Goal: Information Seeking & Learning: Learn about a topic

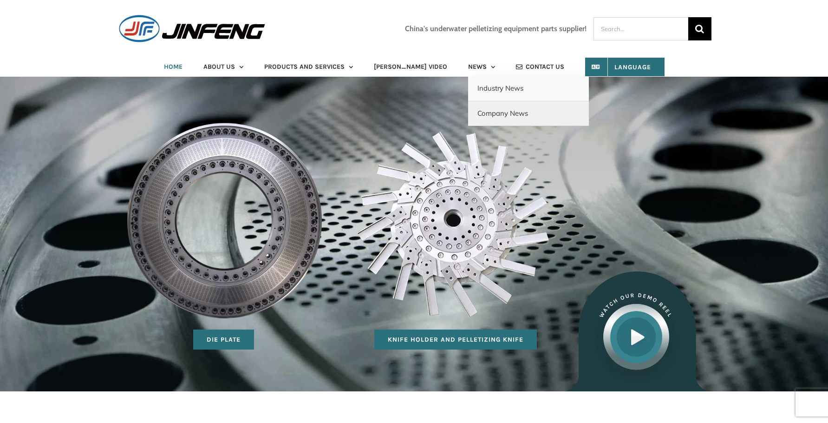
click at [478, 88] on span "Industry News" at bounding box center [501, 88] width 46 height 9
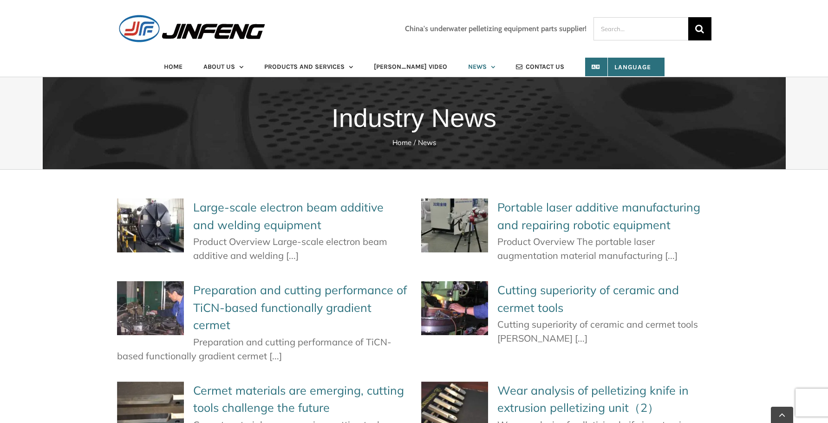
scroll to position [139, 0]
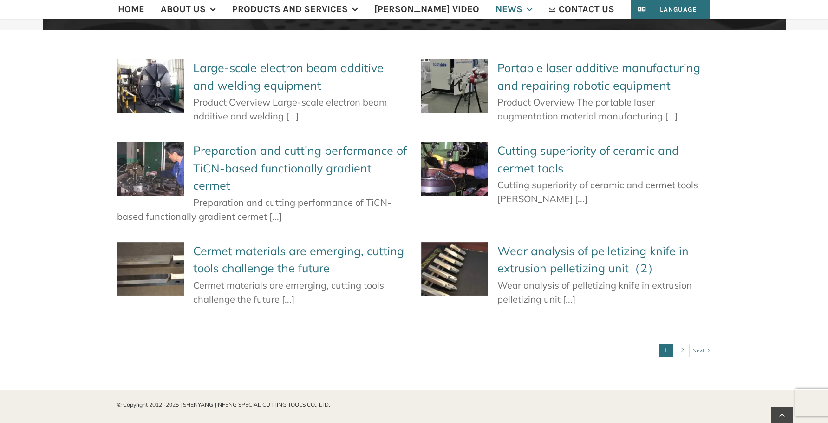
click at [274, 73] on link "Large-scale electron beam additive and welding equipment" at bounding box center [288, 76] width 191 height 32
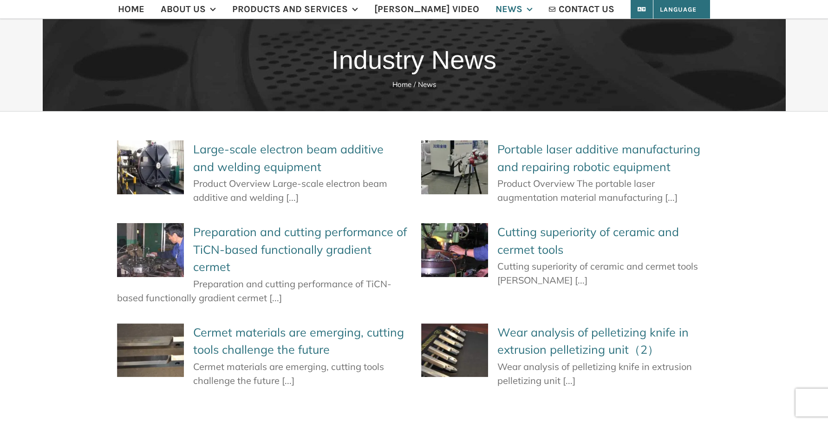
scroll to position [0, 0]
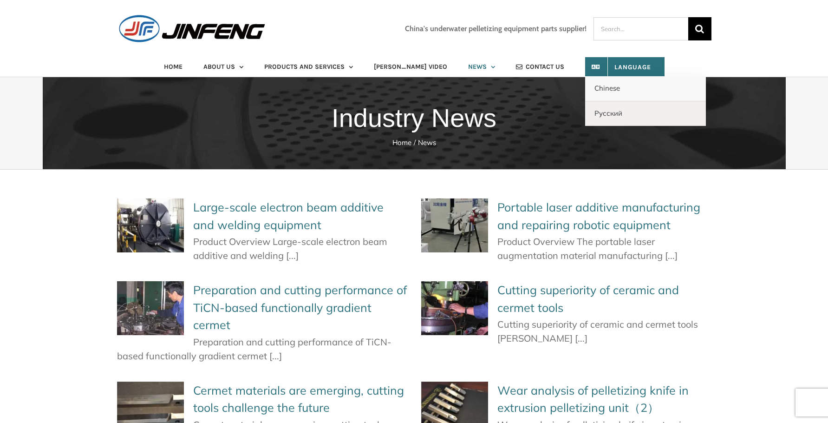
click at [602, 85] on span "Chinese" at bounding box center [608, 88] width 26 height 9
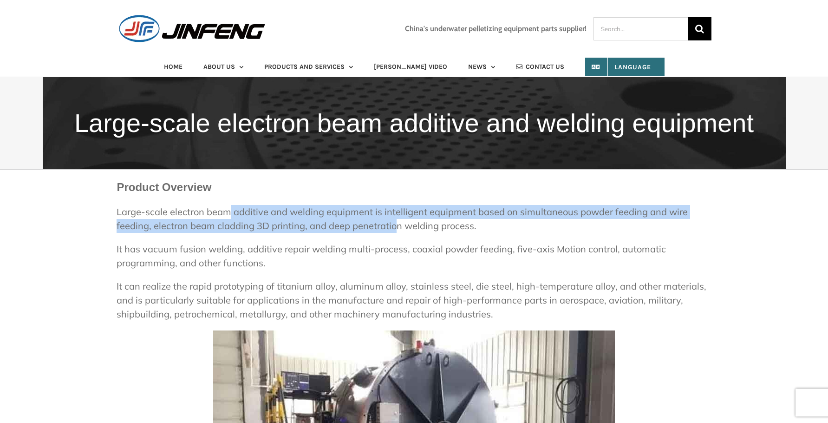
drag, startPoint x: 234, startPoint y: 206, endPoint x: 485, endPoint y: 230, distance: 252.0
click at [459, 230] on p "Large-scale electron beam additive and welding equipment is intelligent equipme…" at bounding box center [414, 219] width 595 height 28
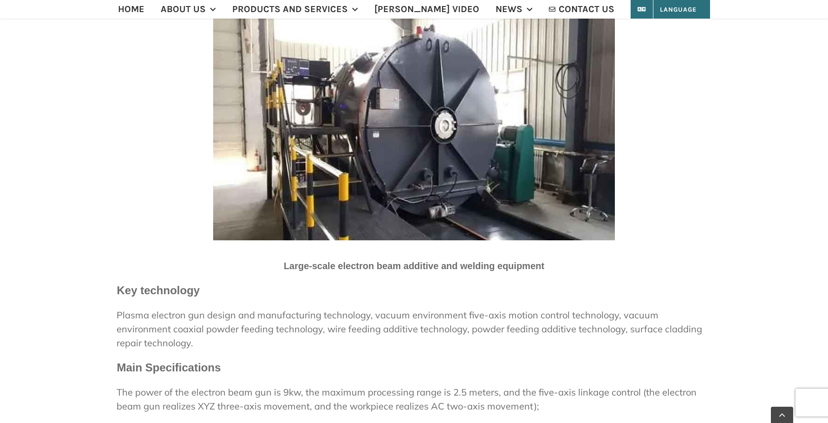
scroll to position [325, 0]
